Goal: Task Accomplishment & Management: Manage account settings

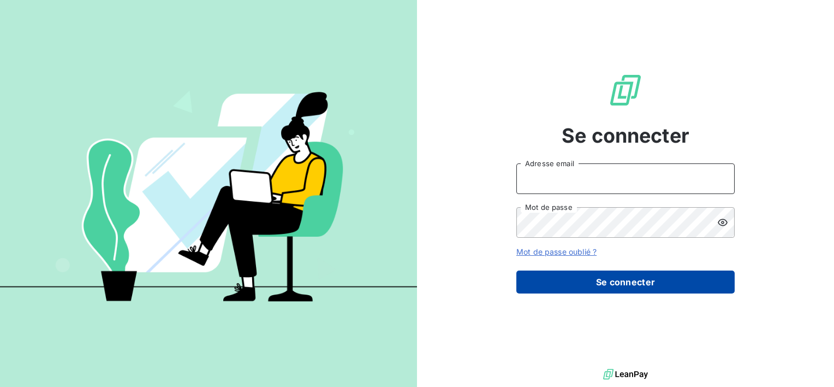
type input "[EMAIL_ADDRESS][DOMAIN_NAME]"
click at [597, 290] on button "Se connecter" at bounding box center [625, 281] width 218 height 23
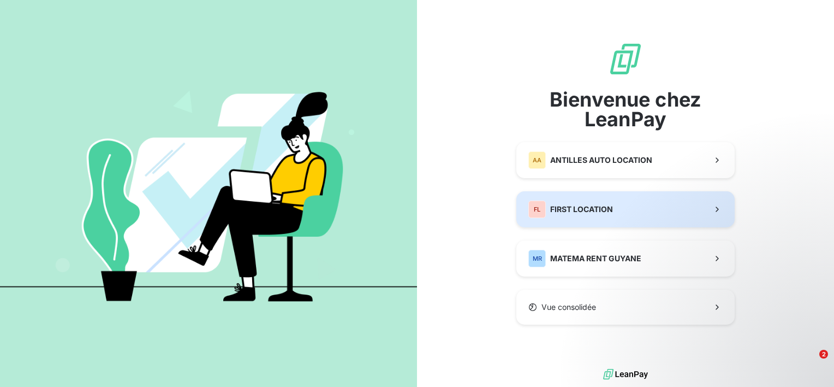
click at [615, 212] on button "FL FIRST LOCATION" at bounding box center [625, 209] width 218 height 36
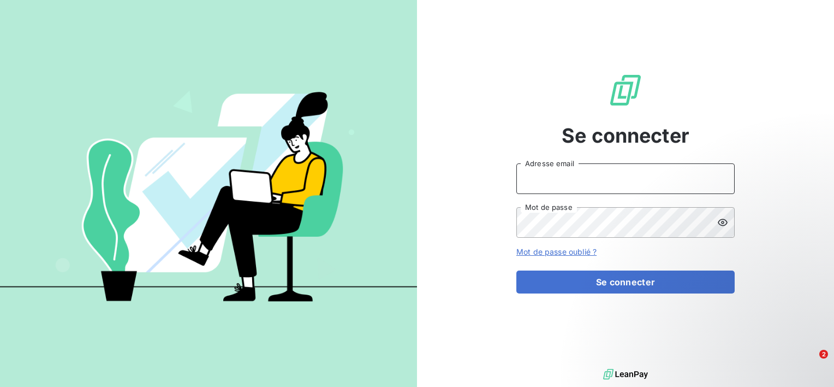
type input "[EMAIL_ADDRESS][DOMAIN_NAME]"
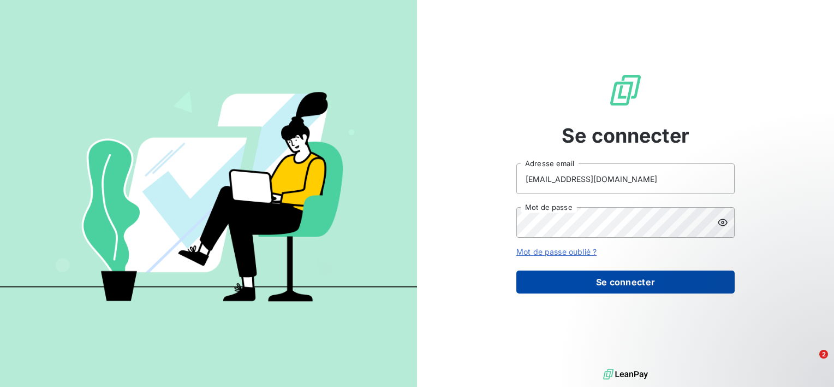
click at [609, 284] on button "Se connecter" at bounding box center [625, 281] width 218 height 23
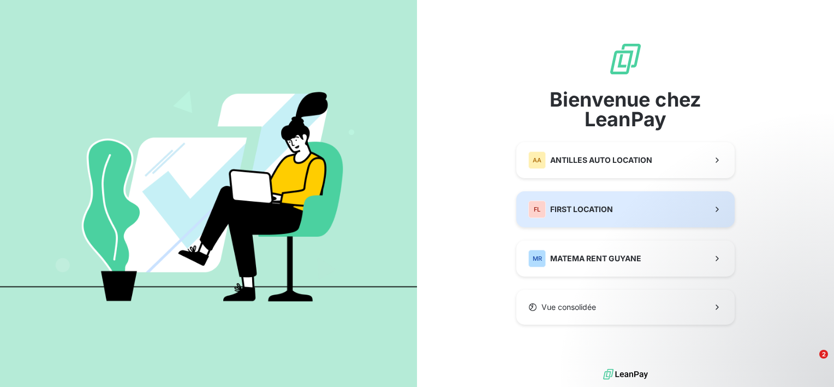
click at [602, 212] on span "FIRST LOCATION" at bounding box center [581, 209] width 63 height 11
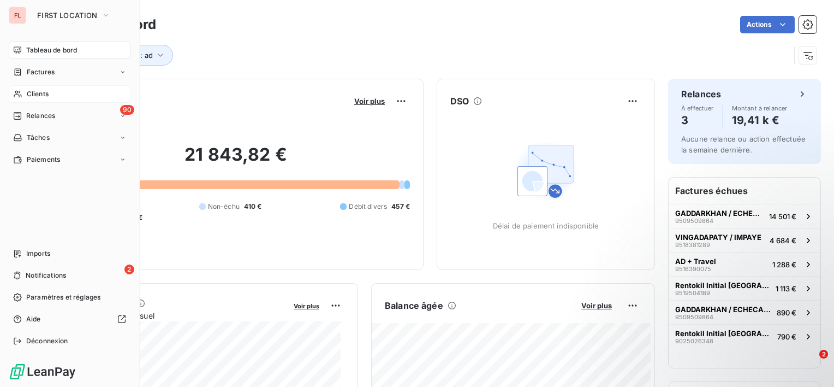
click at [46, 94] on span "Clients" at bounding box center [38, 94] width 22 height 10
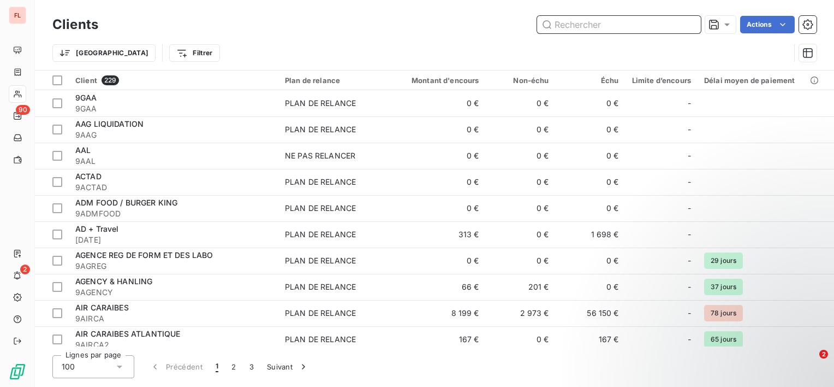
click at [658, 28] on input "text" at bounding box center [619, 24] width 164 height 17
type input "l"
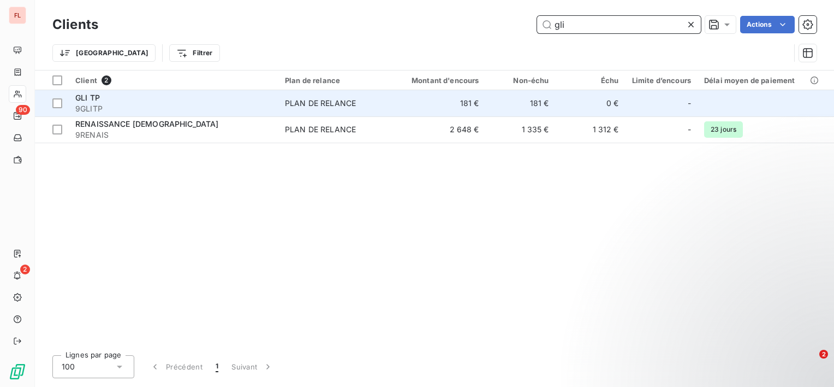
type input "gli"
click at [223, 110] on span "9GLITP" at bounding box center [173, 108] width 197 height 11
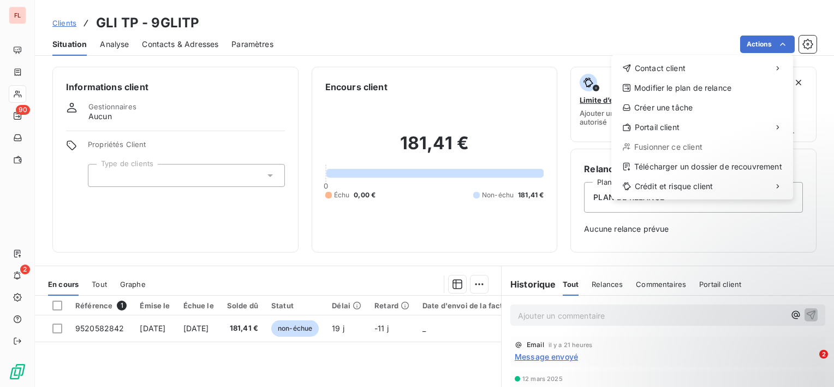
click at [814, 49] on html "FL 90 2 Clients GLI TP - 9GLITP Situation Analyse Contacts & Adresses Paramètre…" at bounding box center [417, 193] width 834 height 387
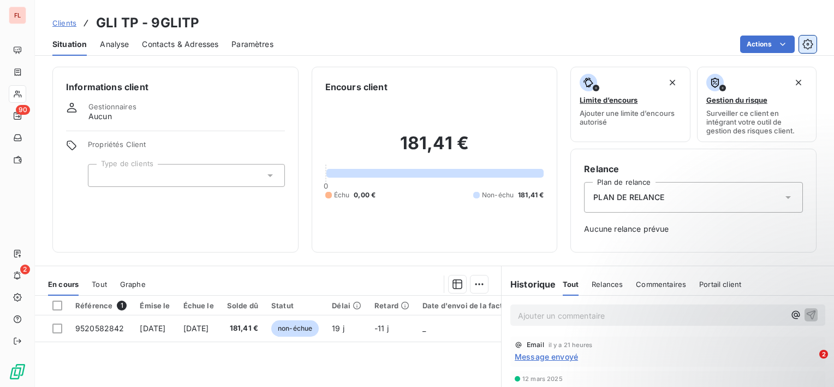
click at [809, 47] on icon "button" at bounding box center [808, 44] width 10 height 10
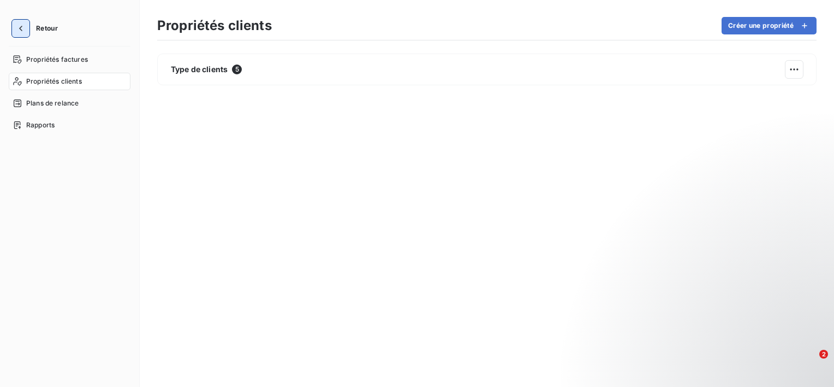
click at [19, 29] on icon "button" at bounding box center [20, 28] width 11 height 11
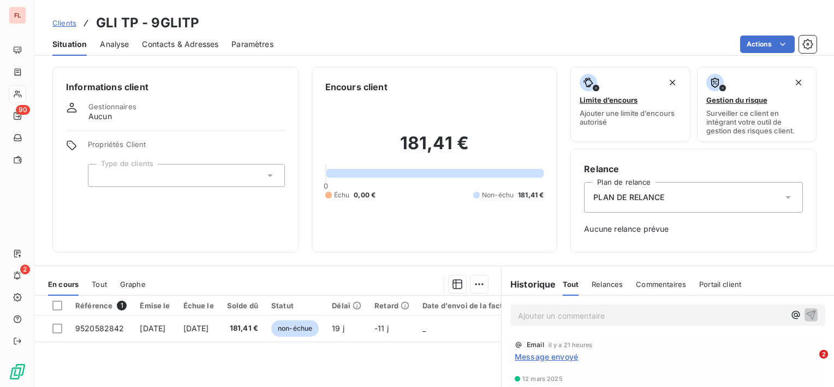
click at [726, 281] on html "FL 90 2 Clients GLI TP - 9GLITP Situation Analyse Contacts & Adresses Paramètre…" at bounding box center [417, 193] width 834 height 387
click at [726, 281] on span "Portail client" at bounding box center [720, 284] width 42 height 9
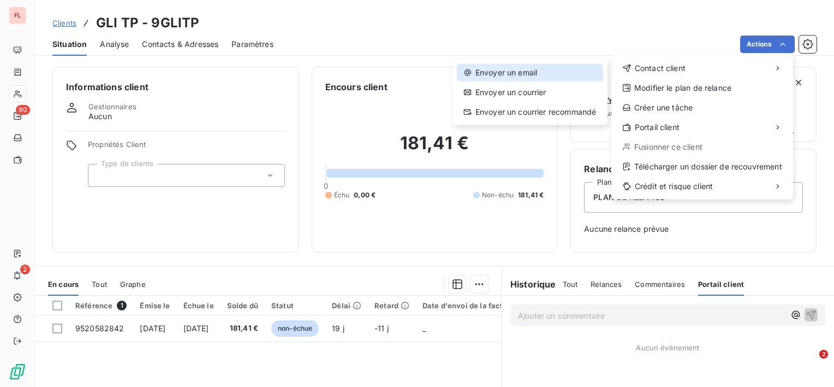
click at [544, 73] on div "Envoyer un email" at bounding box center [530, 72] width 146 height 17
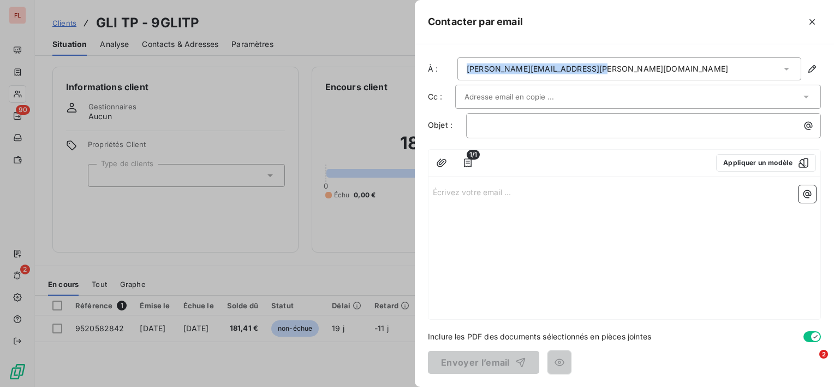
drag, startPoint x: 718, startPoint y: 63, endPoint x: 463, endPoint y: 70, distance: 255.6
click at [463, 70] on div "[PERSON_NAME][EMAIL_ADDRESS][PERSON_NAME][DOMAIN_NAME]" at bounding box center [630, 68] width 344 height 23
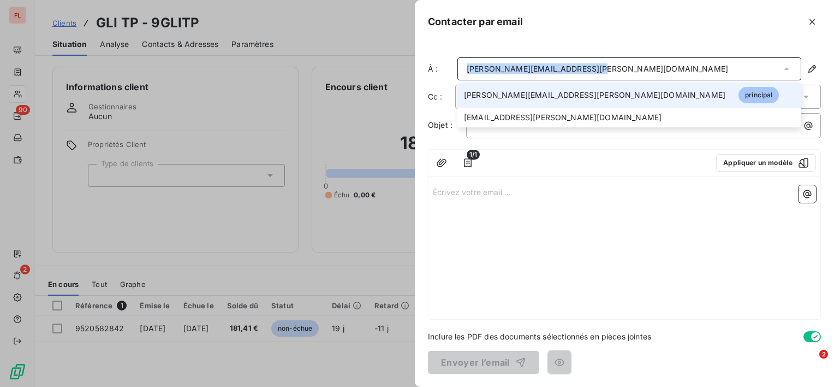
copy div "[PERSON_NAME][EMAIL_ADDRESS][PERSON_NAME][DOMAIN_NAME]"
click at [811, 72] on icon "button" at bounding box center [812, 68] width 11 height 11
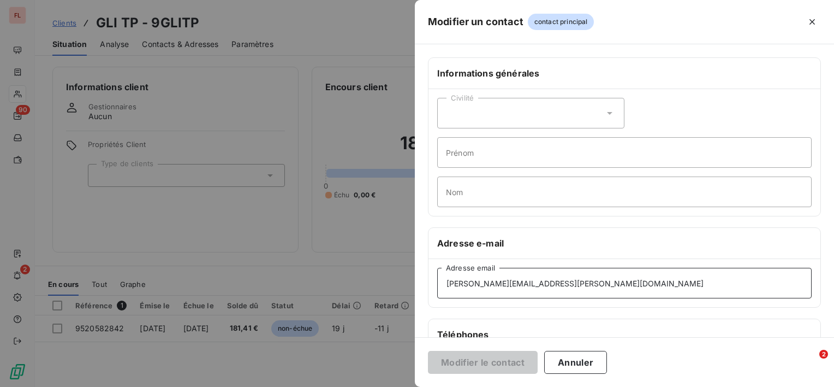
click at [597, 288] on input "[PERSON_NAME][EMAIL_ADDRESS][PERSON_NAME][DOMAIN_NAME]" at bounding box center [624, 283] width 375 height 31
drag, startPoint x: 597, startPoint y: 284, endPoint x: 389, endPoint y: 270, distance: 208.5
click at [389, 386] on div "Modifier un contact contact principal Informations générales Civilité Prénom No…" at bounding box center [417, 387] width 834 height 0
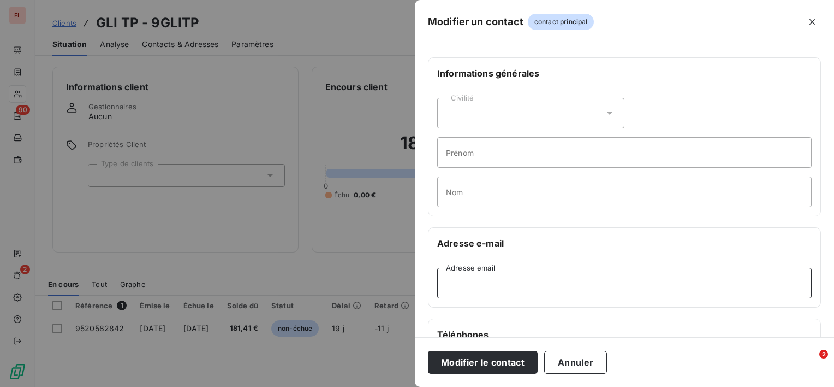
paste input "[EMAIL_ADDRESS][DOMAIN_NAME]"
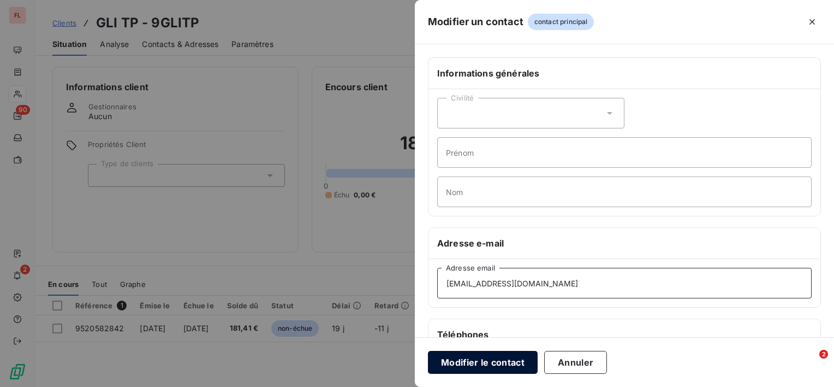
type input "[EMAIL_ADDRESS][DOMAIN_NAME]"
click at [496, 362] on button "Modifier le contact" at bounding box center [483, 362] width 110 height 23
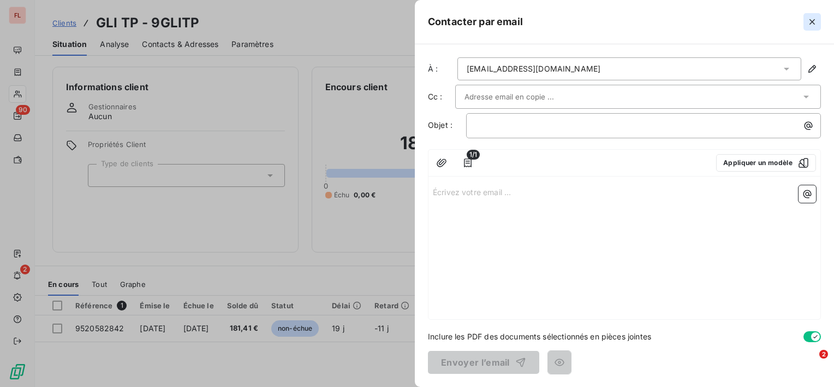
click at [812, 22] on icon "button" at bounding box center [812, 21] width 11 height 11
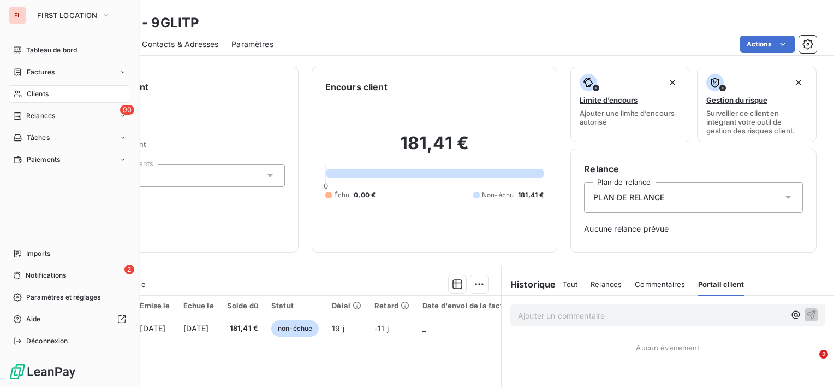
click at [25, 15] on div "FL" at bounding box center [17, 15] width 17 height 17
click at [93, 16] on span "FIRST LOCATION" at bounding box center [67, 15] width 60 height 9
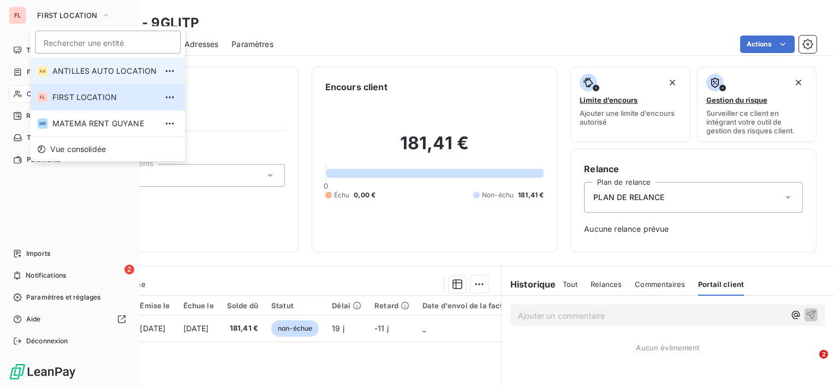
click at [77, 73] on span "ANTILLES AUTO LOCATION" at bounding box center [104, 71] width 104 height 11
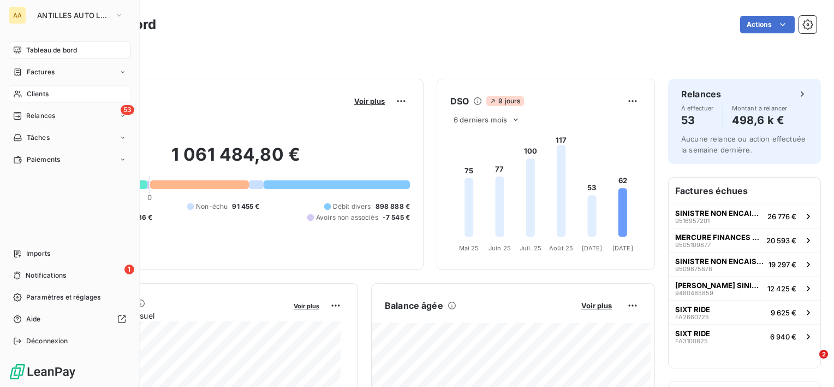
click at [61, 94] on div "Clients" at bounding box center [70, 93] width 122 height 17
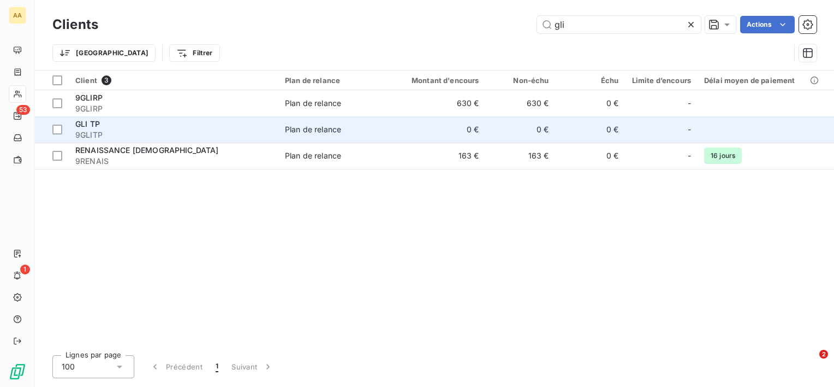
click at [166, 128] on div "GLI TP" at bounding box center [173, 123] width 197 height 11
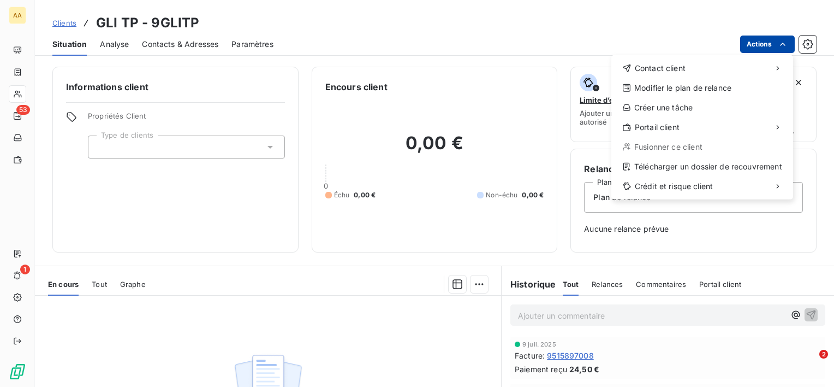
click at [777, 40] on html "AA 53 1 Clients GLI TP - 9GLITP Situation Analyse Contacts & Adresses Paramètre…" at bounding box center [417, 193] width 834 height 387
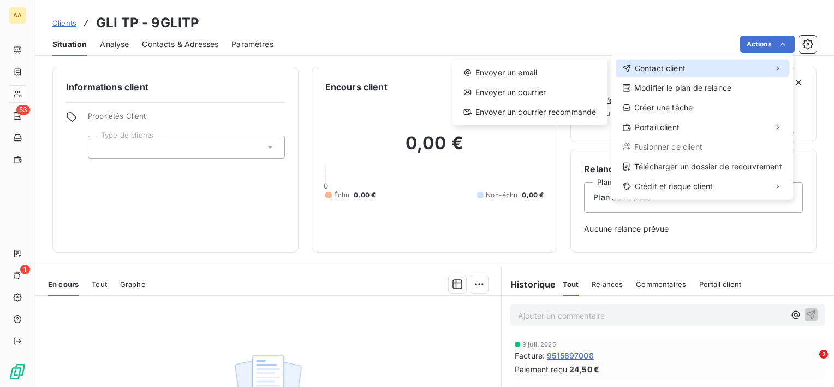
click at [676, 69] on span "Contact client" at bounding box center [660, 68] width 51 height 11
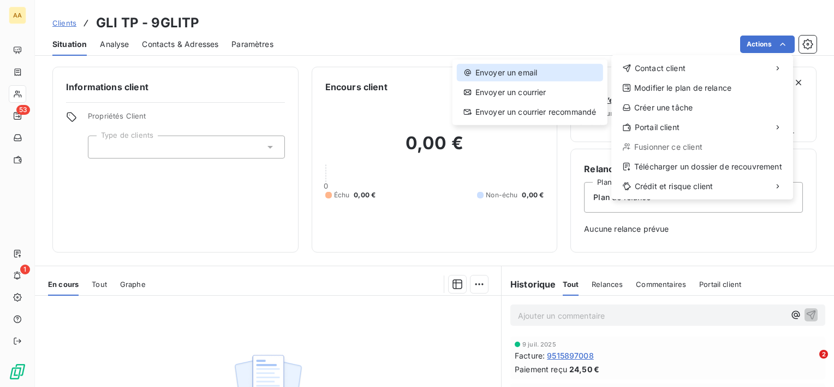
click at [553, 76] on div "Envoyer un email" at bounding box center [530, 72] width 146 height 17
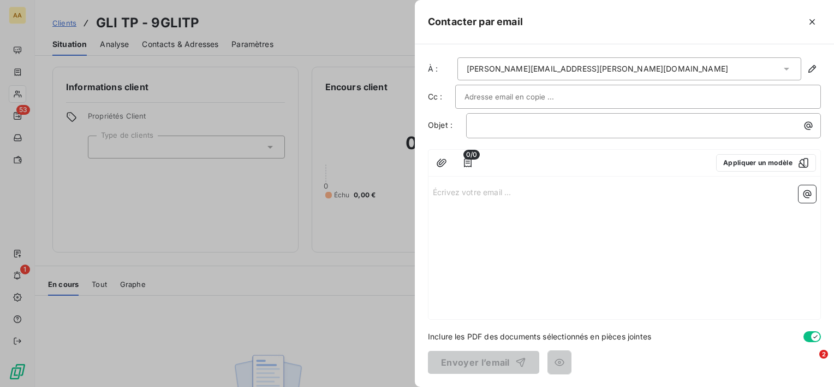
click at [183, 307] on div at bounding box center [417, 193] width 834 height 387
